Goal: Navigation & Orientation: Find specific page/section

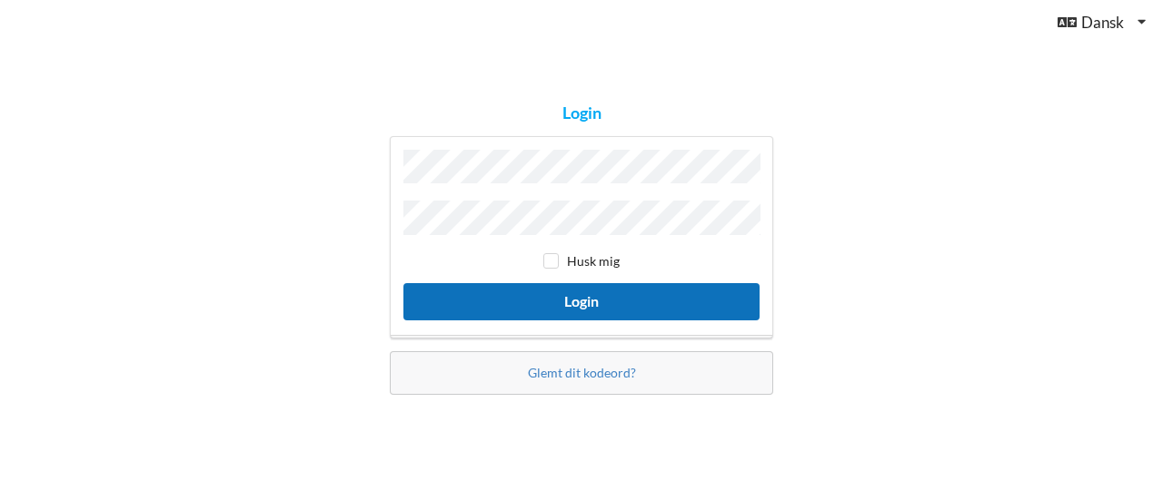
click at [611, 302] on button "Login" at bounding box center [581, 301] width 356 height 37
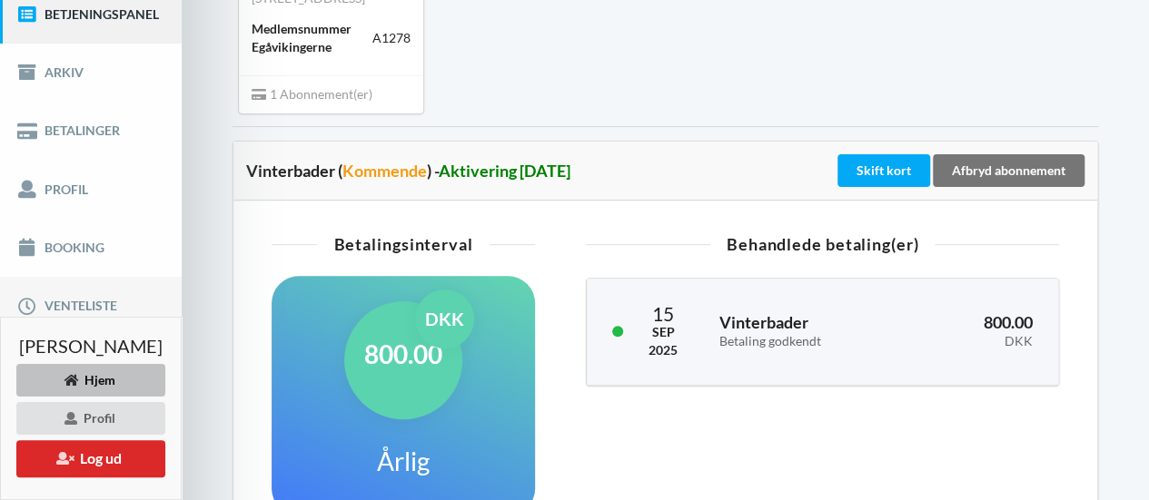
scroll to position [272, 0]
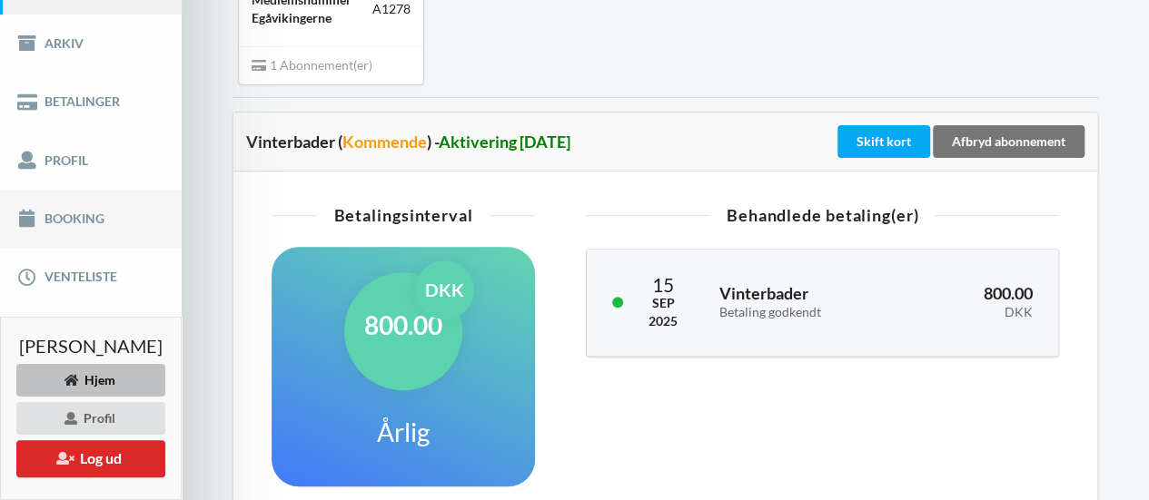
click at [102, 224] on link "Booking" at bounding box center [91, 219] width 182 height 58
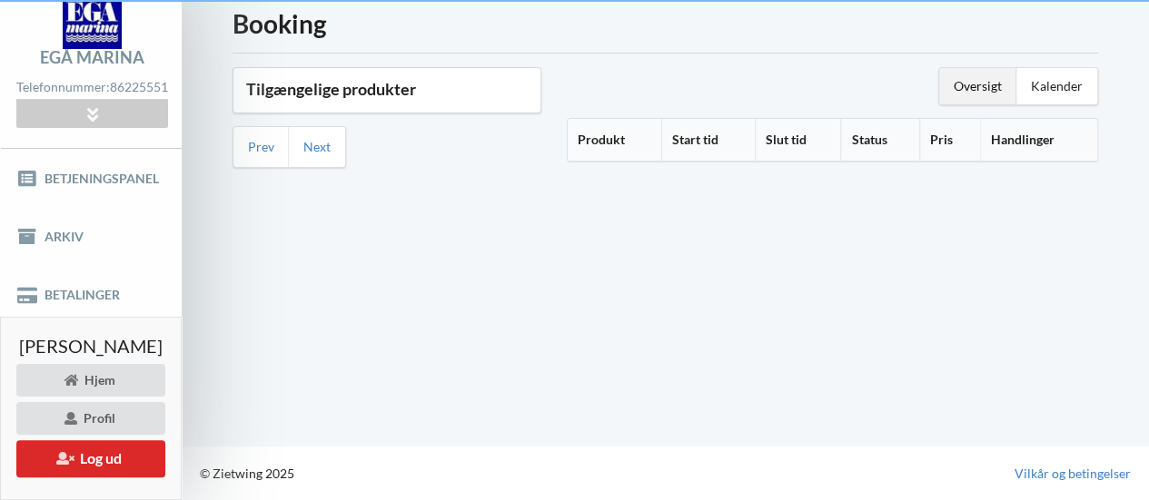
scroll to position [77, 0]
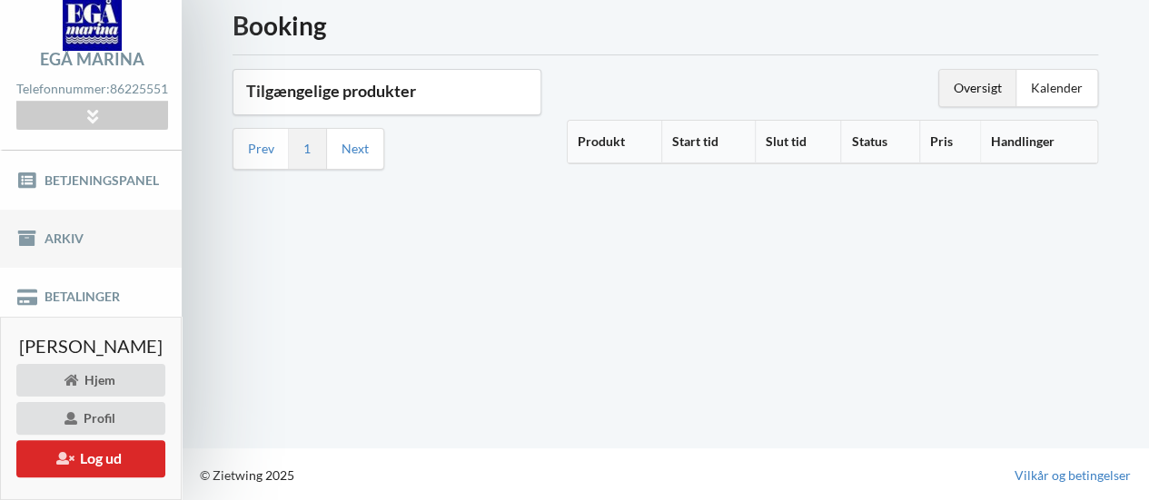
click at [53, 233] on link "Arkiv" at bounding box center [91, 239] width 182 height 58
